Goal: Task Accomplishment & Management: Manage account settings

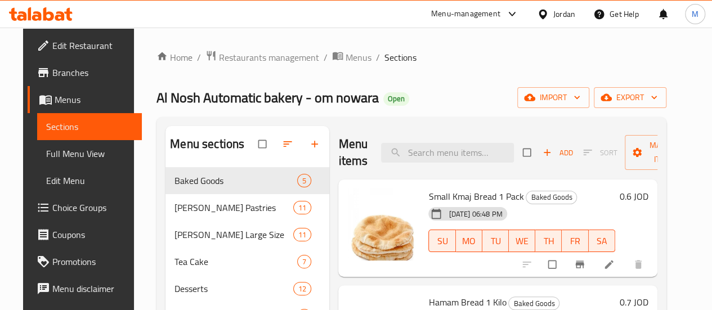
click at [547, 19] on icon at bounding box center [543, 14] width 12 height 12
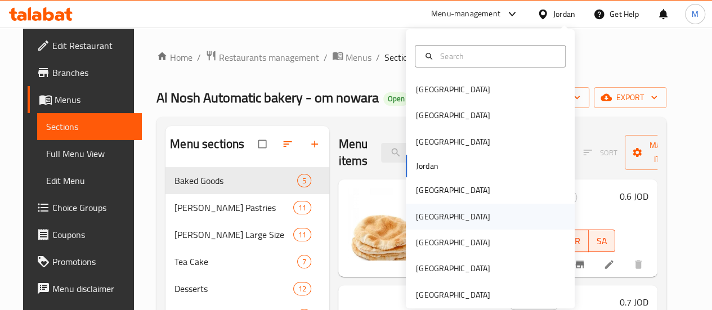
scroll to position [6, 0]
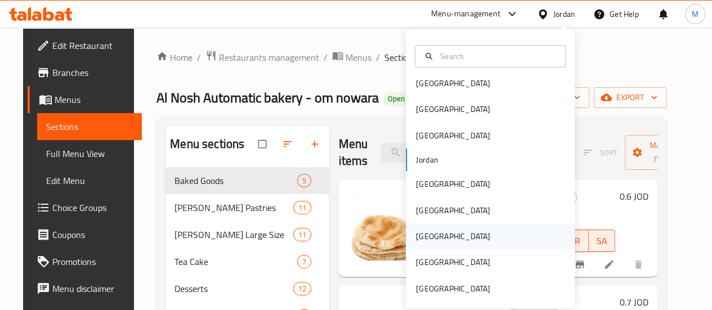
click at [433, 235] on div "[GEOGRAPHIC_DATA]" at bounding box center [453, 236] width 92 height 26
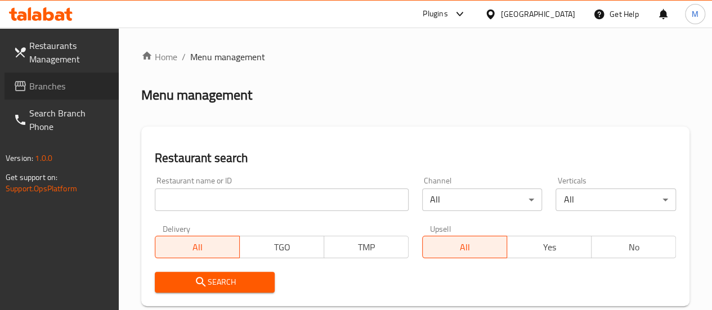
click at [65, 92] on span "Branches" at bounding box center [69, 86] width 80 height 14
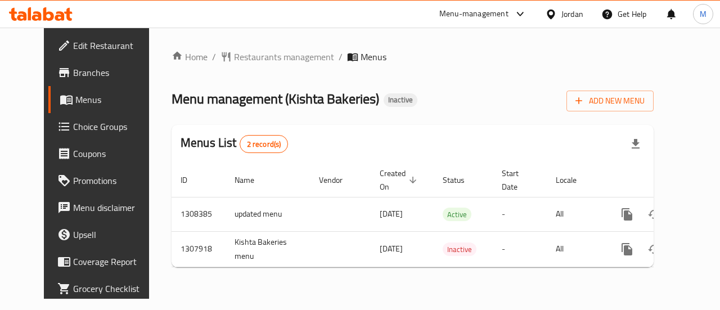
click at [456, 217] on td "Active" at bounding box center [463, 214] width 59 height 34
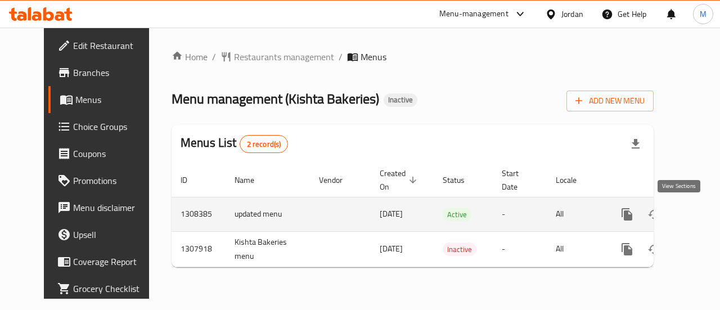
click at [702, 217] on icon "enhanced table" at bounding box center [709, 215] width 14 height 14
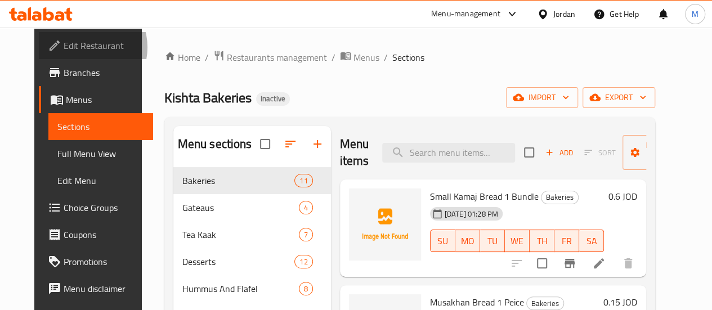
click at [64, 47] on span "Edit Restaurant" at bounding box center [104, 46] width 80 height 14
